Goal: Task Accomplishment & Management: Use online tool/utility

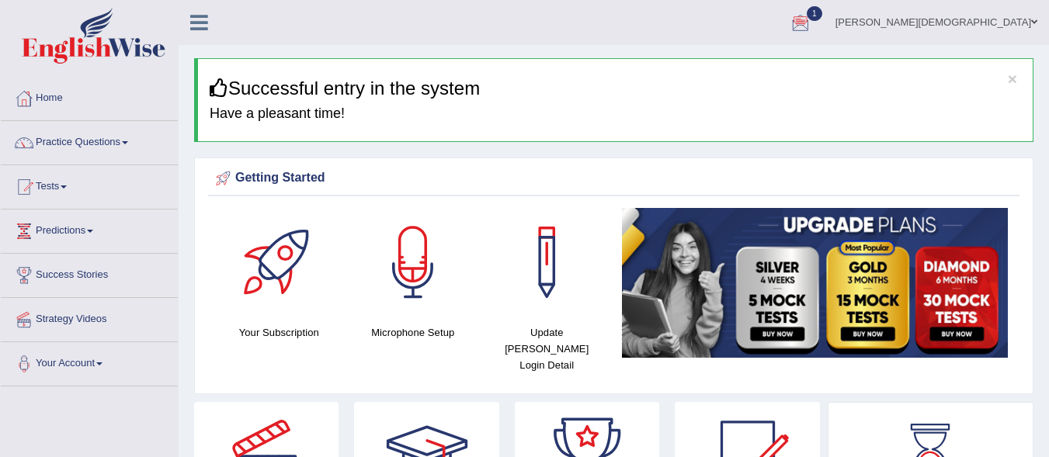
click at [812, 20] on div at bounding box center [800, 23] width 23 height 23
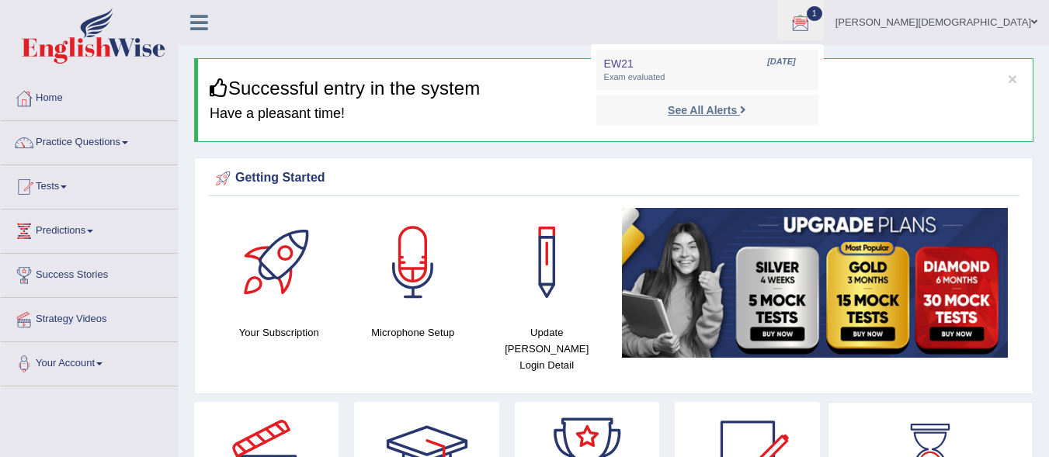
click at [746, 106] on icon at bounding box center [743, 110] width 6 height 12
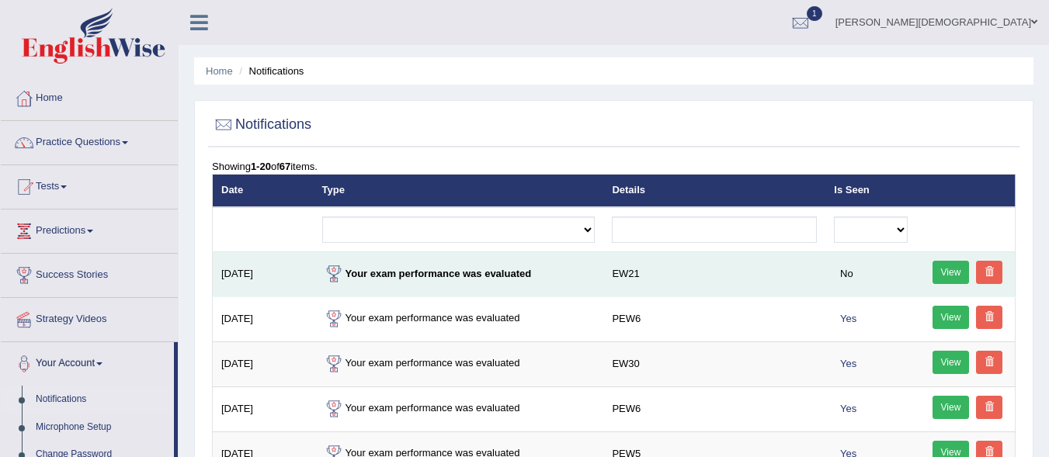
click at [940, 266] on link "View" at bounding box center [951, 272] width 37 height 23
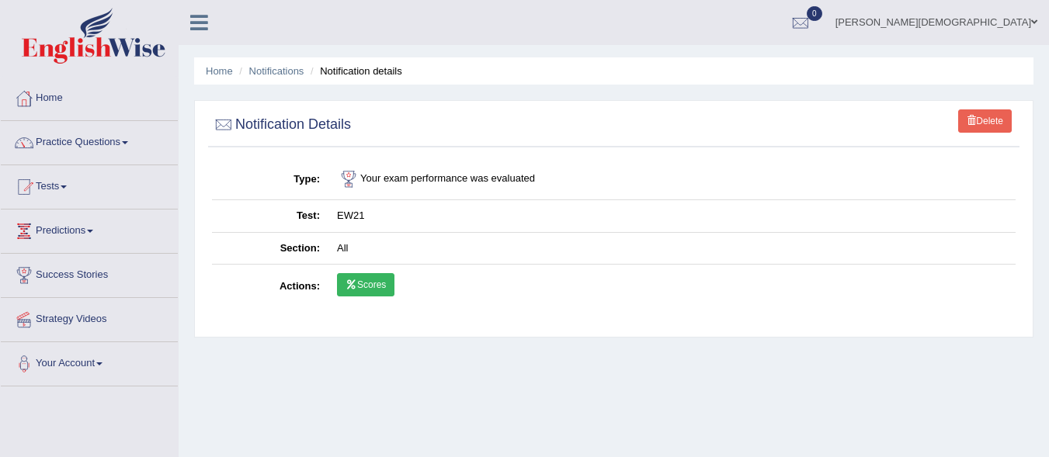
click at [370, 280] on link "Scores" at bounding box center [365, 284] width 57 height 23
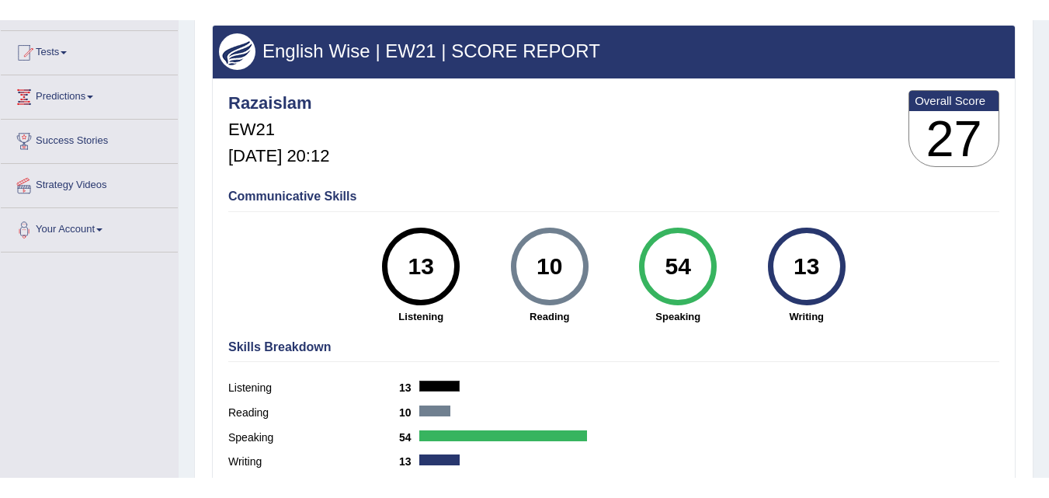
scroll to position [162, 0]
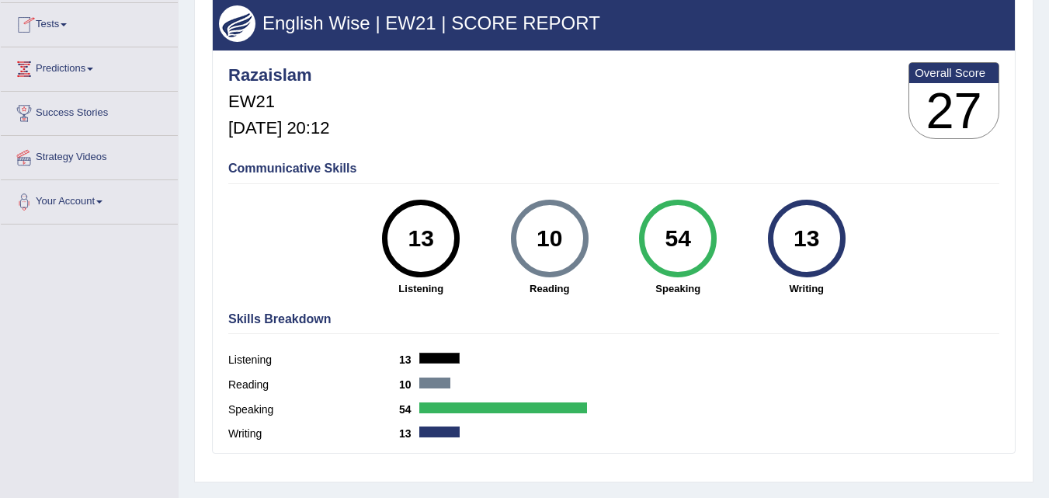
click at [59, 19] on link "Tests" at bounding box center [89, 22] width 177 height 39
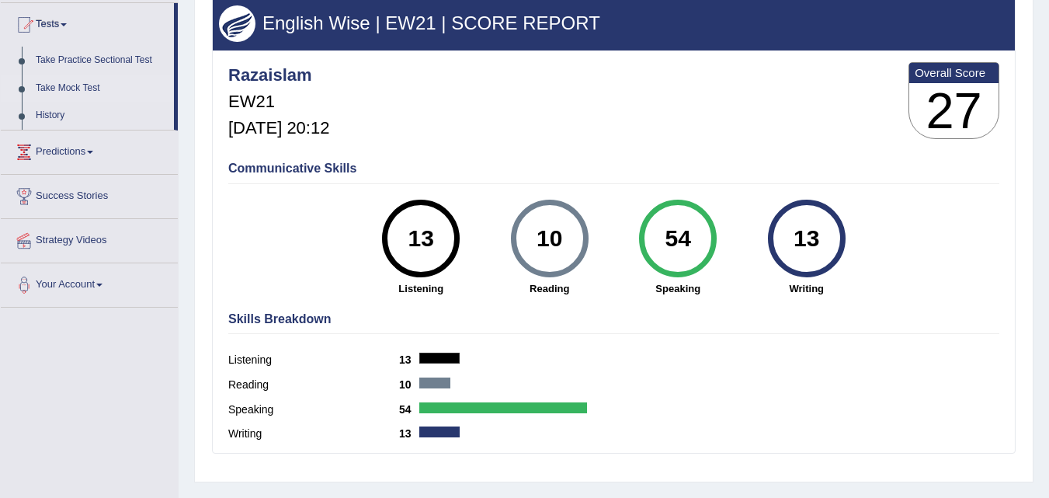
click at [61, 78] on link "Take Mock Test" at bounding box center [101, 89] width 145 height 28
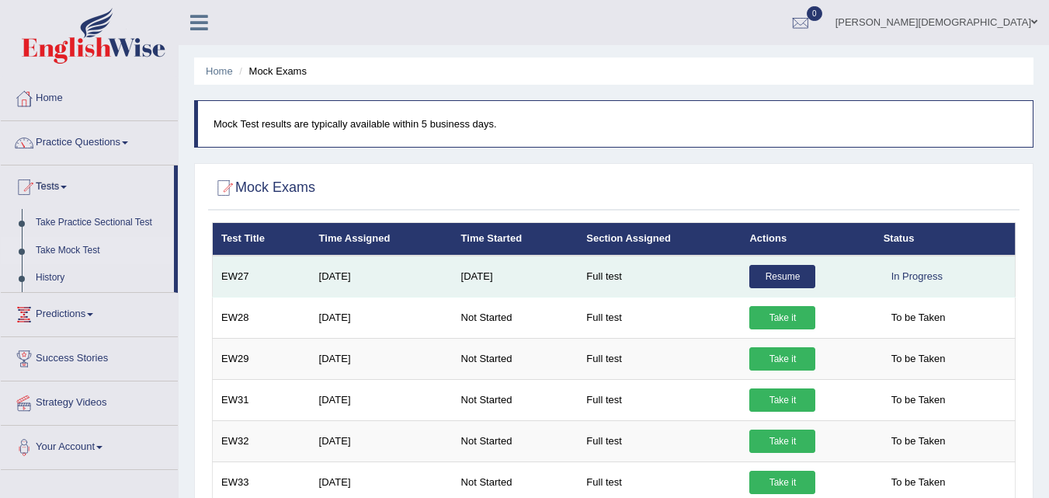
click at [793, 267] on link "Resume" at bounding box center [782, 276] width 66 height 23
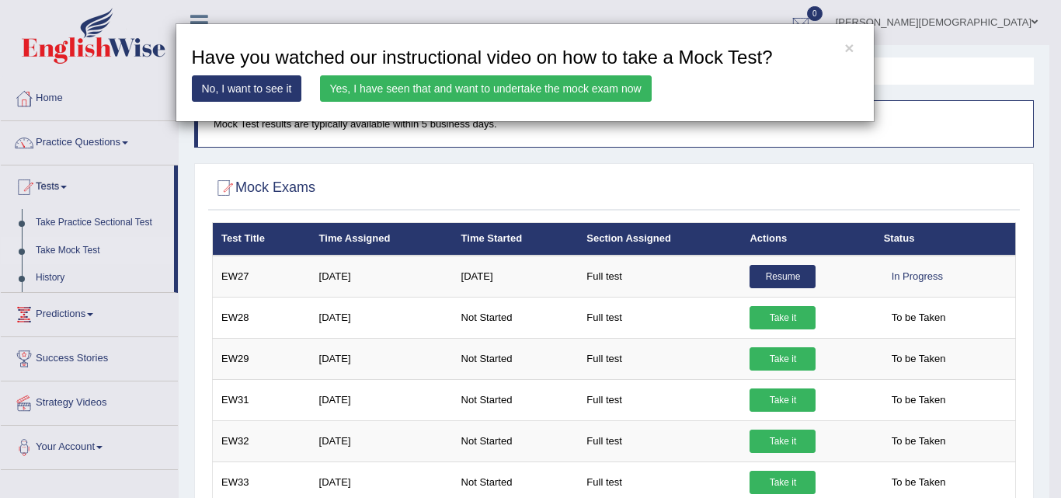
click at [523, 90] on link "Yes, I have seen that and want to undertake the mock exam now" at bounding box center [486, 88] width 332 height 26
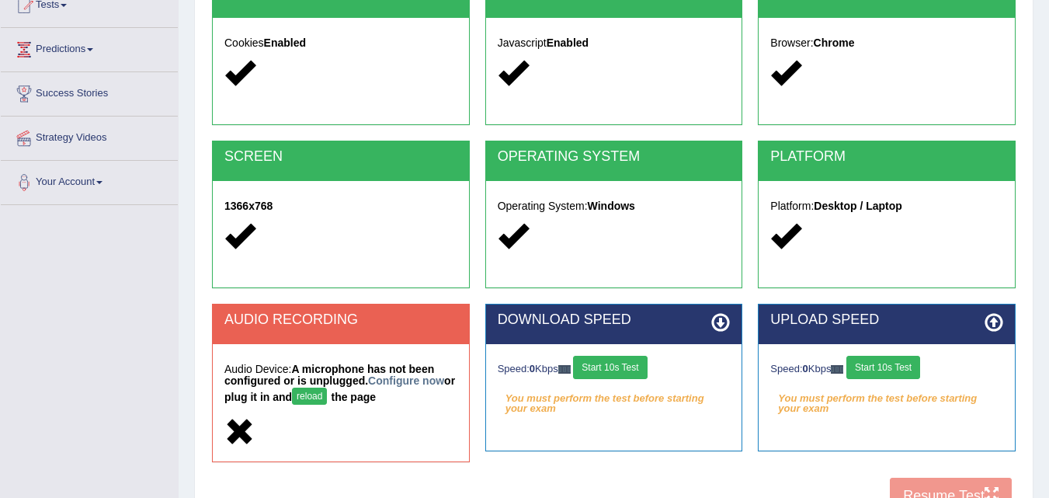
scroll to position [194, 0]
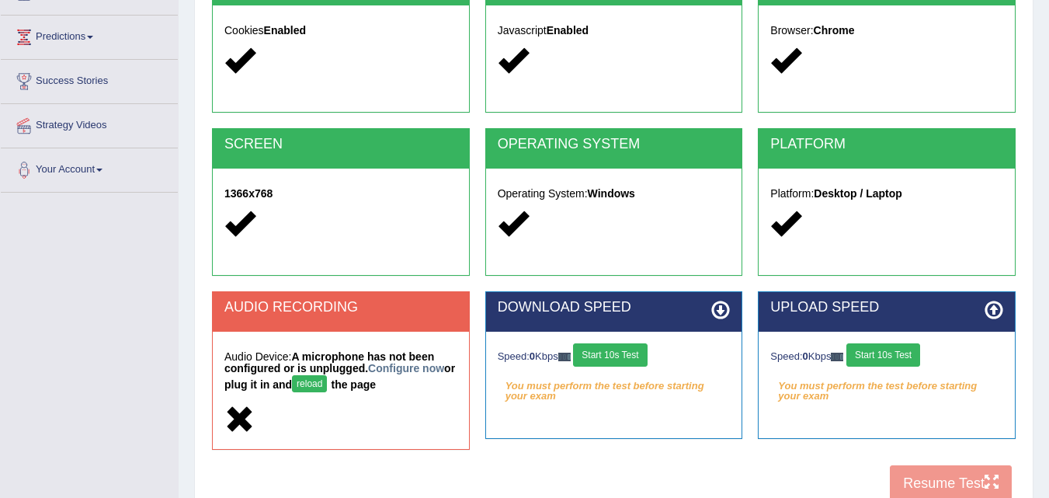
click at [647, 346] on button "Start 10s Test" at bounding box center [610, 354] width 74 height 23
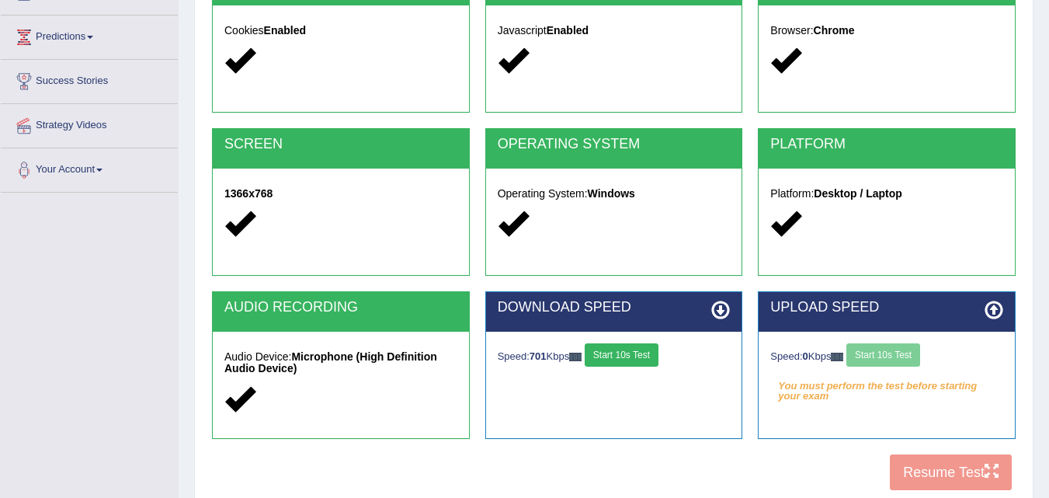
click at [635, 355] on button "Start 10s Test" at bounding box center [622, 354] width 74 height 23
click at [889, 353] on button "Start 10s Test" at bounding box center [883, 354] width 74 height 23
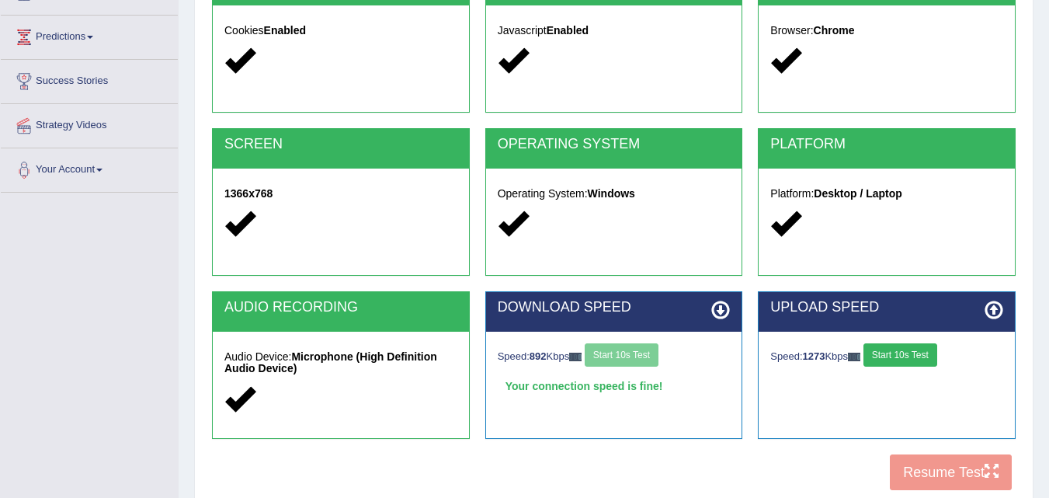
click at [924, 353] on button "Start 10s Test" at bounding box center [900, 354] width 74 height 23
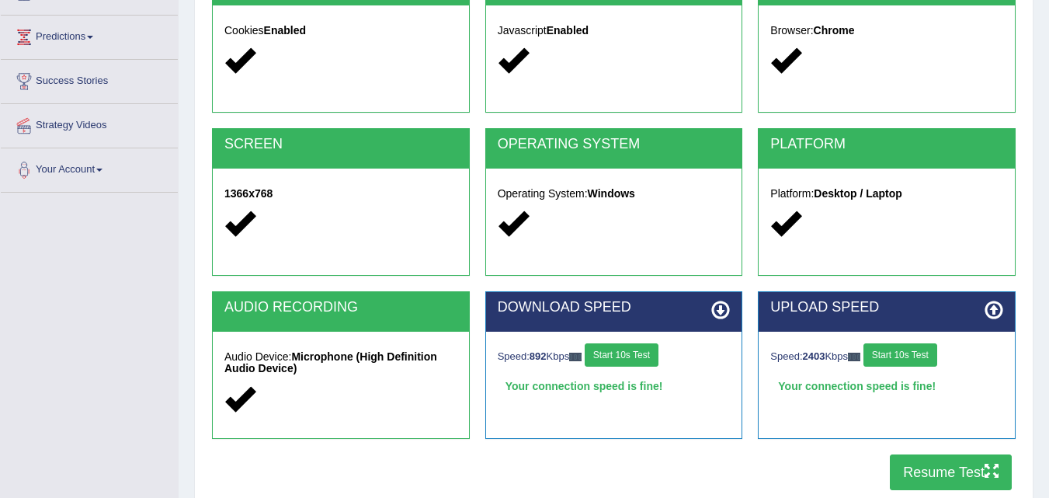
click at [954, 470] on button "Resume Test" at bounding box center [951, 472] width 122 height 36
